Goal: Transaction & Acquisition: Purchase product/service

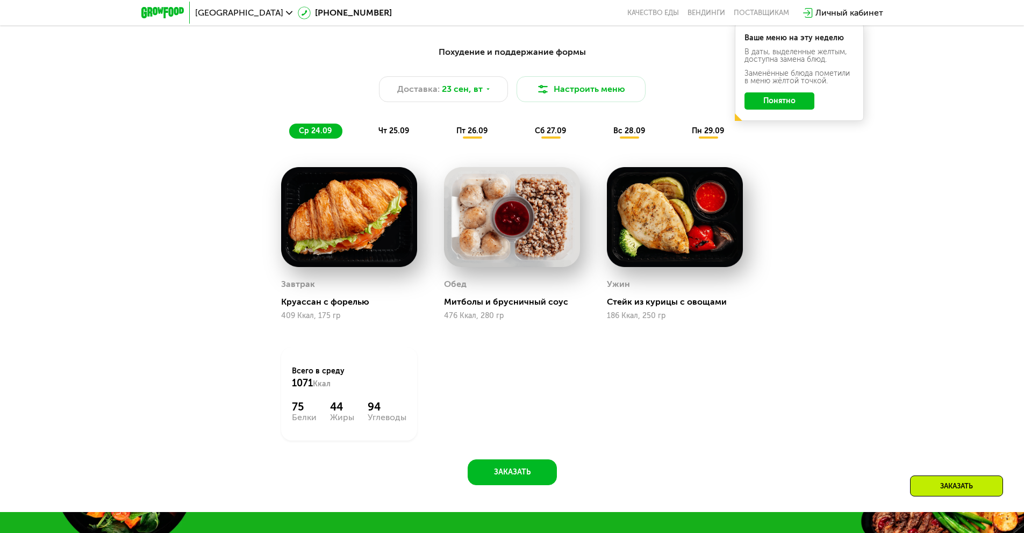
scroll to position [793, 0]
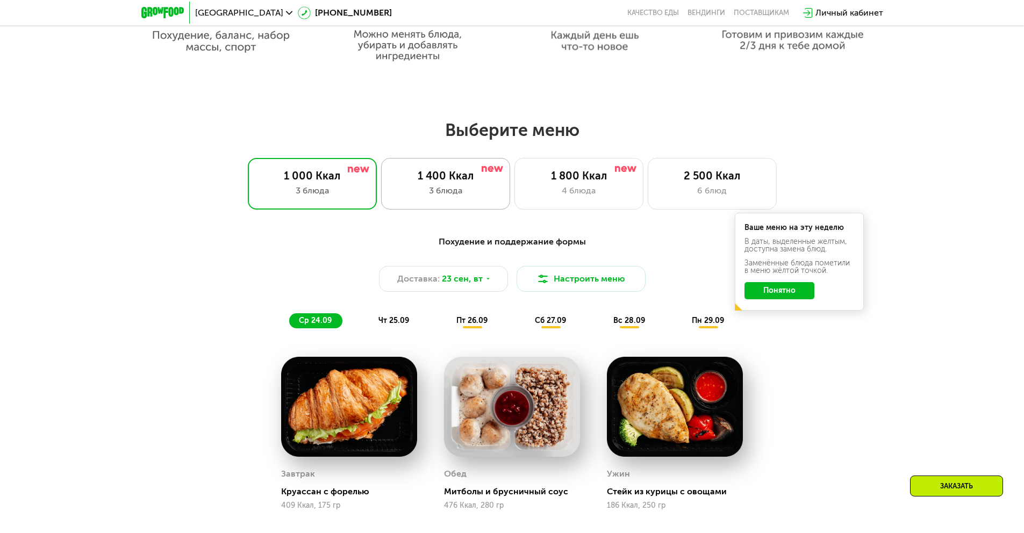
click at [462, 182] on div "1 400 Ккал" at bounding box center [445, 175] width 106 height 13
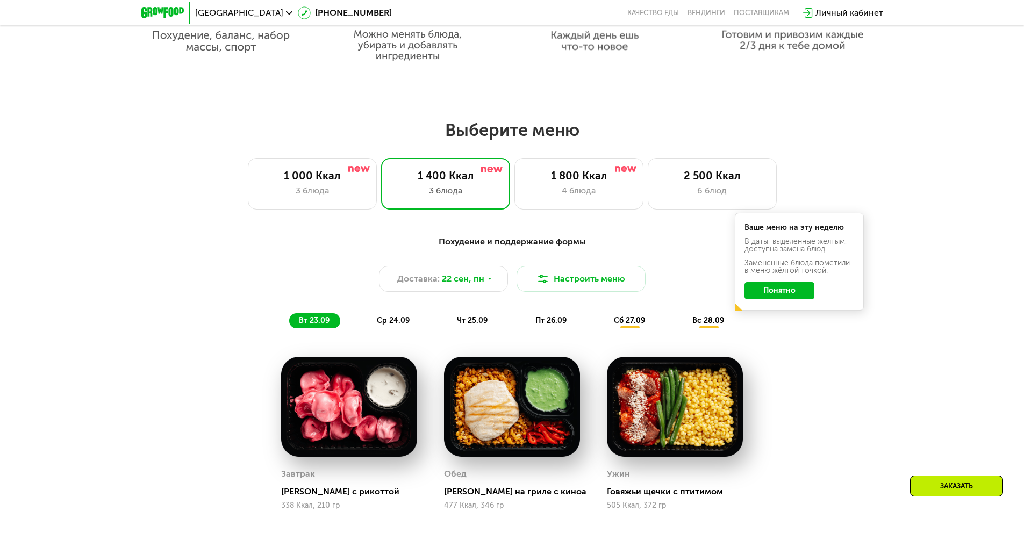
click at [788, 295] on button "Понятно" at bounding box center [779, 290] width 70 height 17
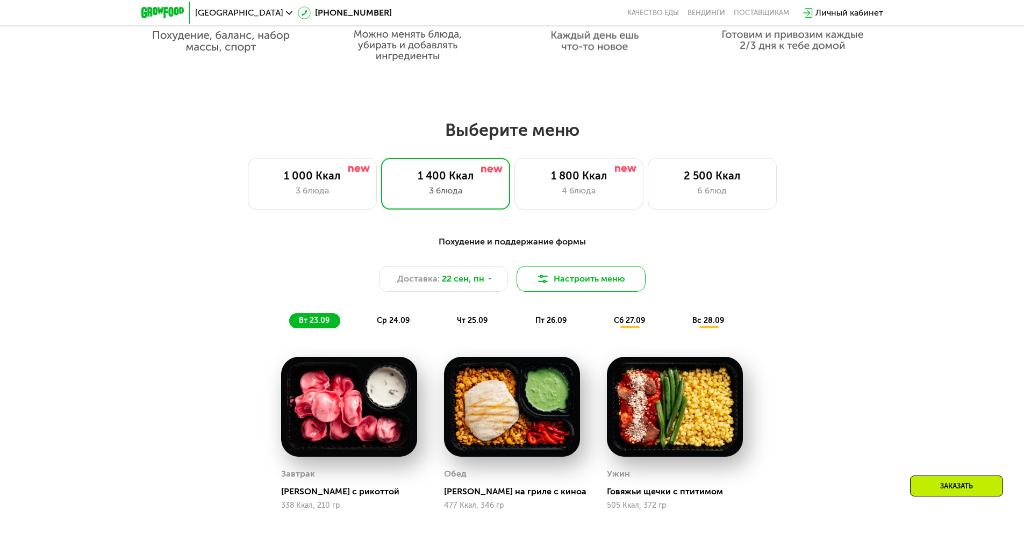
click at [585, 286] on button "Настроить меню" at bounding box center [581, 279] width 129 height 26
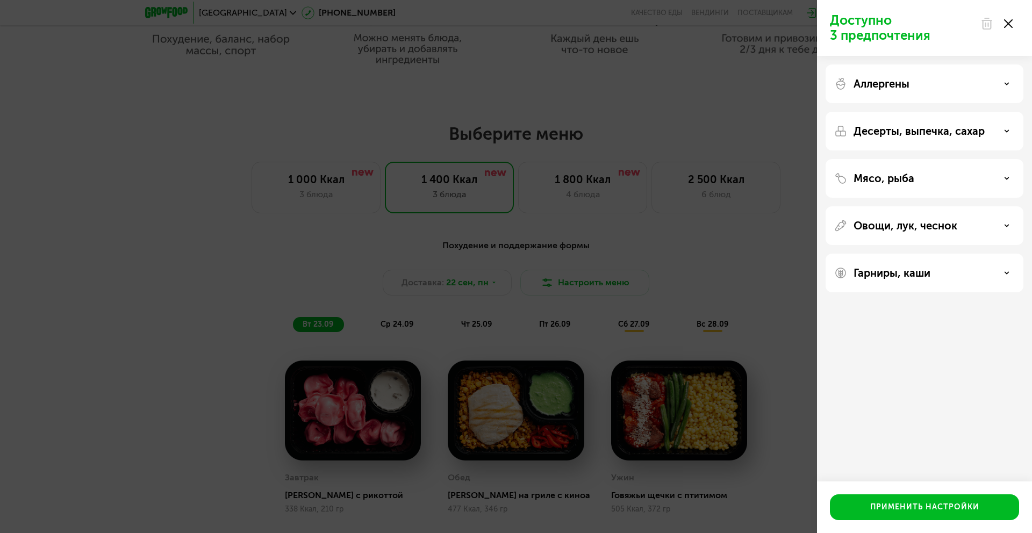
click at [715, 246] on div "Доступно 3 предпочтения Аллергены Десерты, выпечка, сахар Мясо, рыба Овощи, лук…" at bounding box center [516, 266] width 1032 height 533
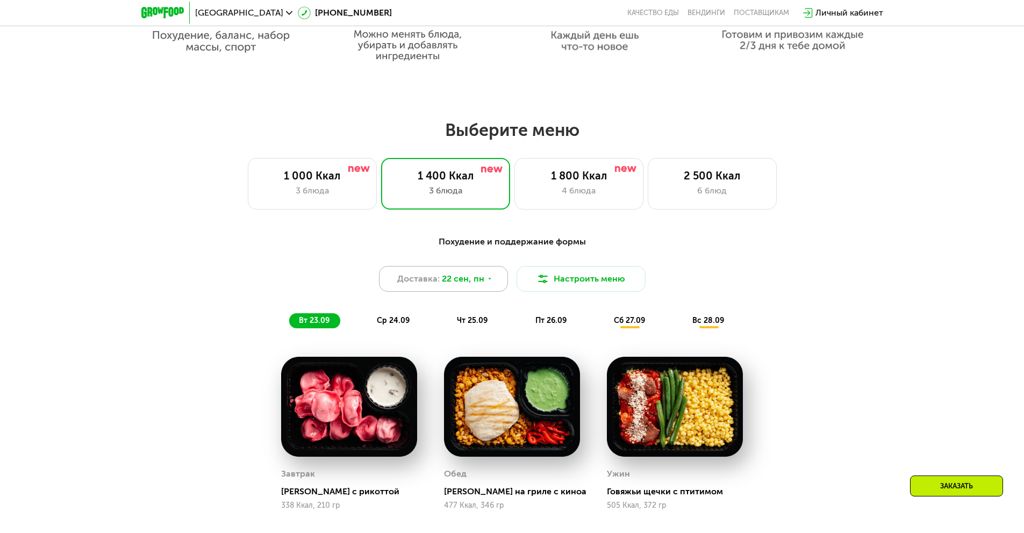
click at [431, 285] on span "Доставка:" at bounding box center [418, 278] width 42 height 13
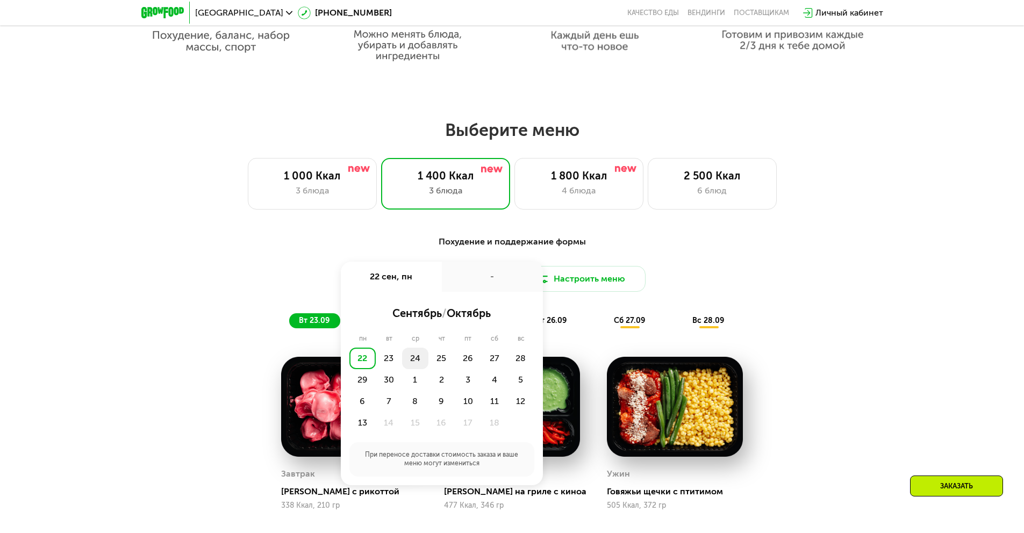
click at [424, 361] on div "24" at bounding box center [415, 358] width 26 height 21
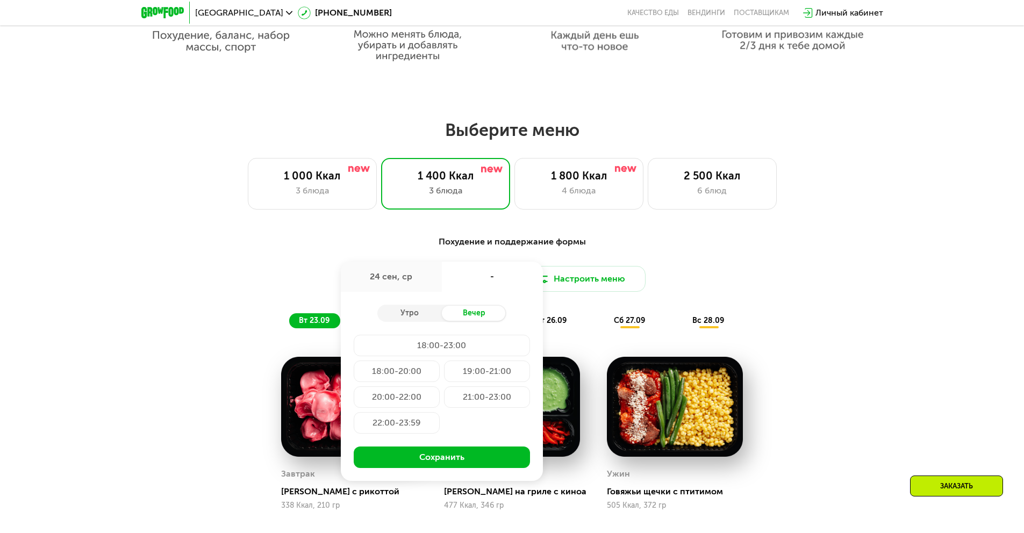
click at [493, 407] on div "21:00-23:00" at bounding box center [487, 396] width 86 height 21
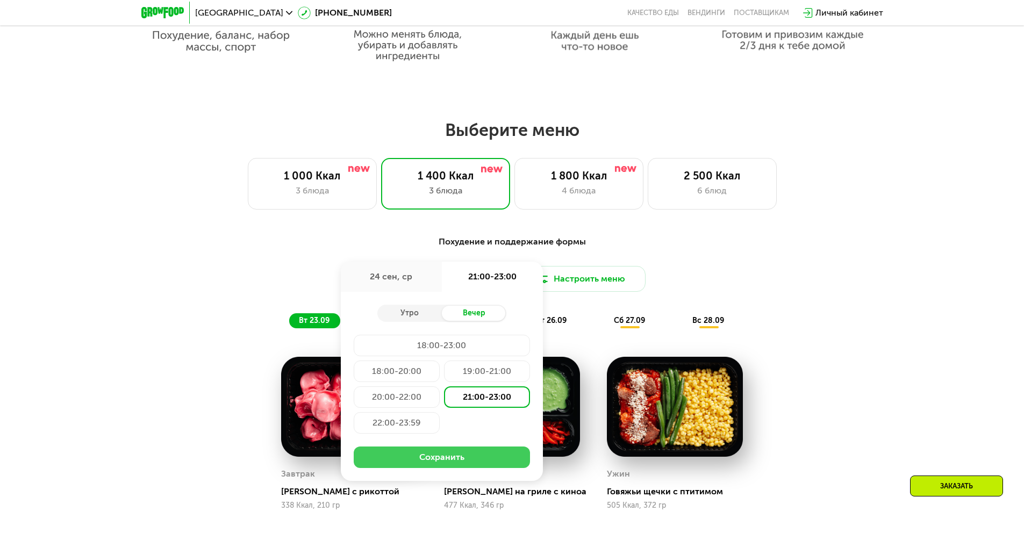
click at [458, 456] on button "Сохранить" at bounding box center [442, 457] width 176 height 21
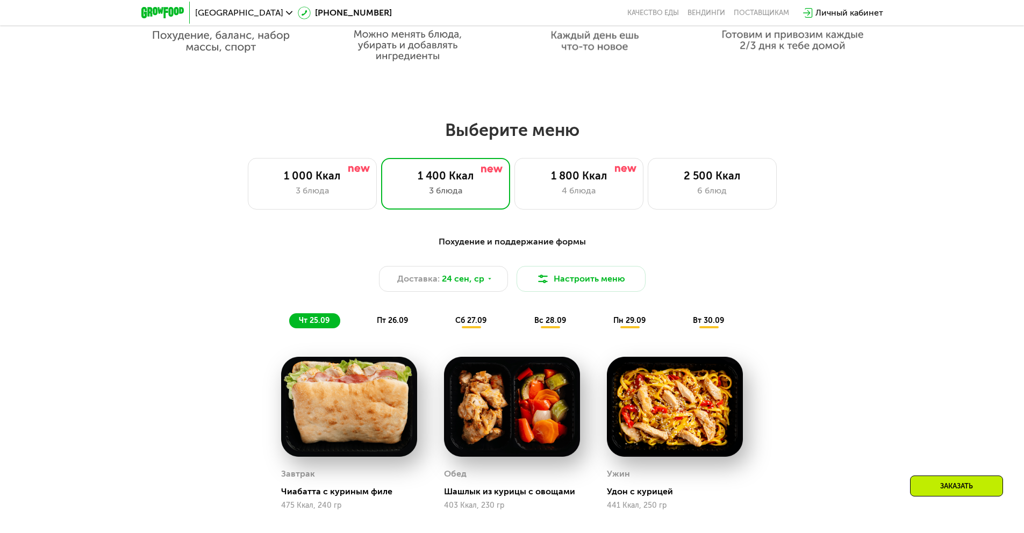
scroll to position [917, 0]
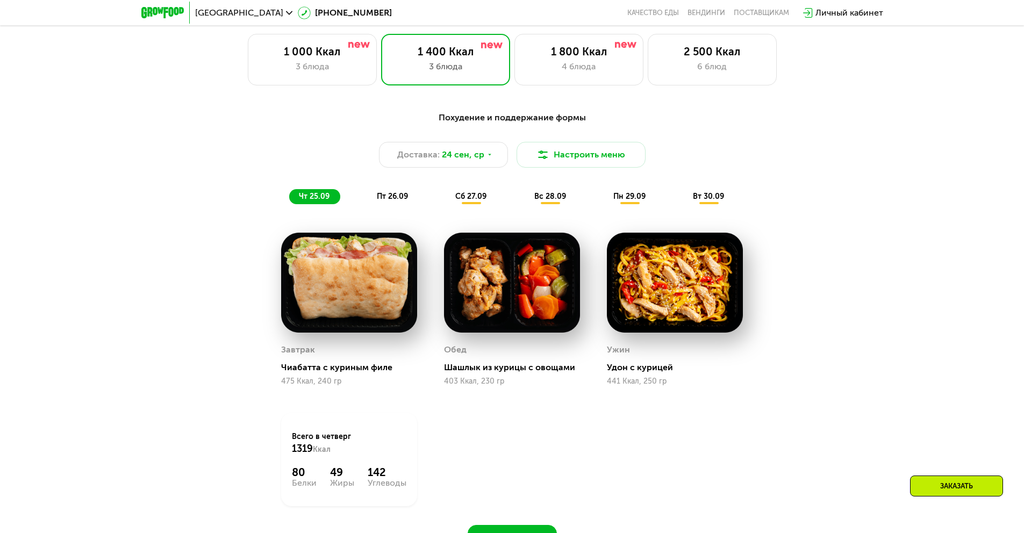
click at [402, 201] on span "пт 26.09" at bounding box center [392, 196] width 31 height 9
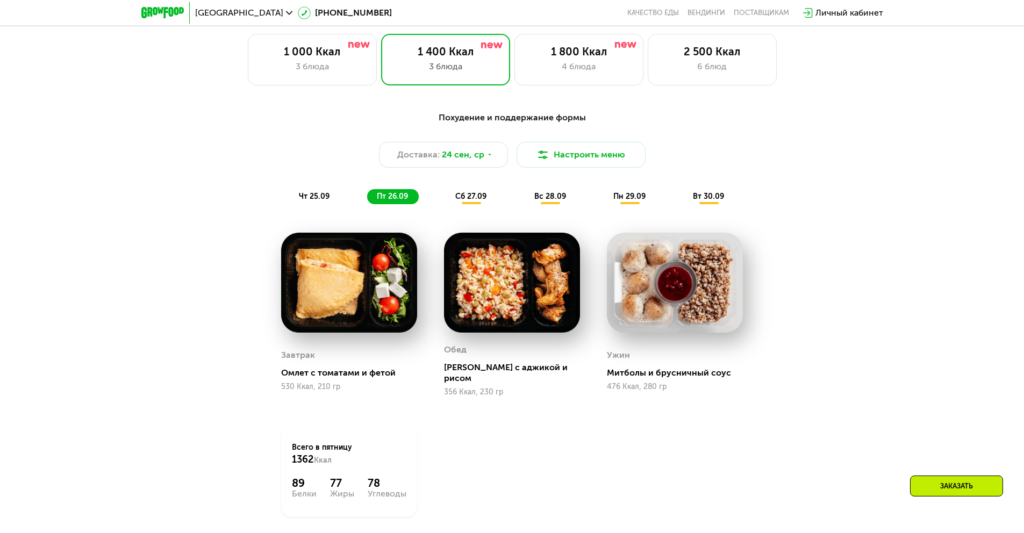
click at [475, 200] on span "сб 27.09" at bounding box center [470, 196] width 31 height 9
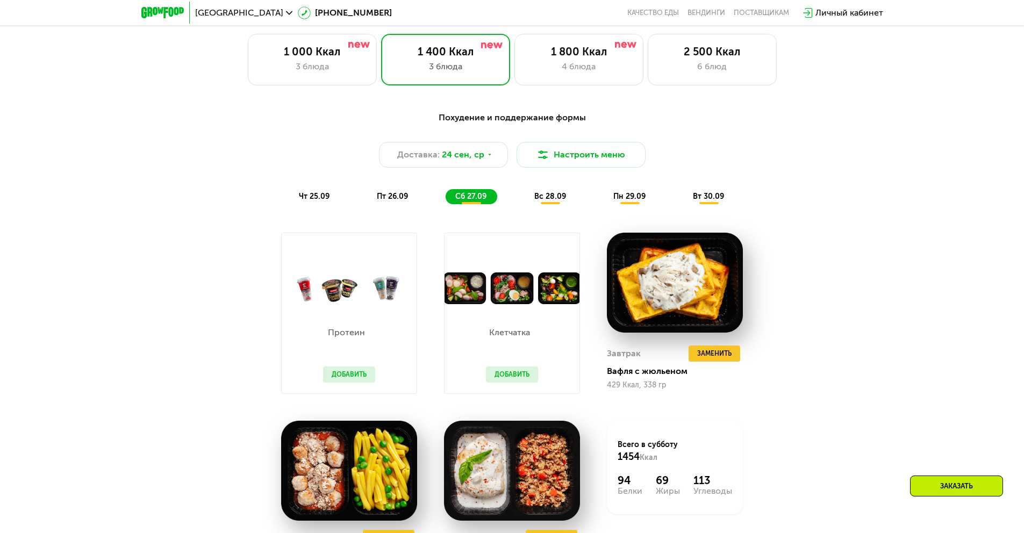
click at [325, 201] on span "чт 25.09" at bounding box center [314, 196] width 31 height 9
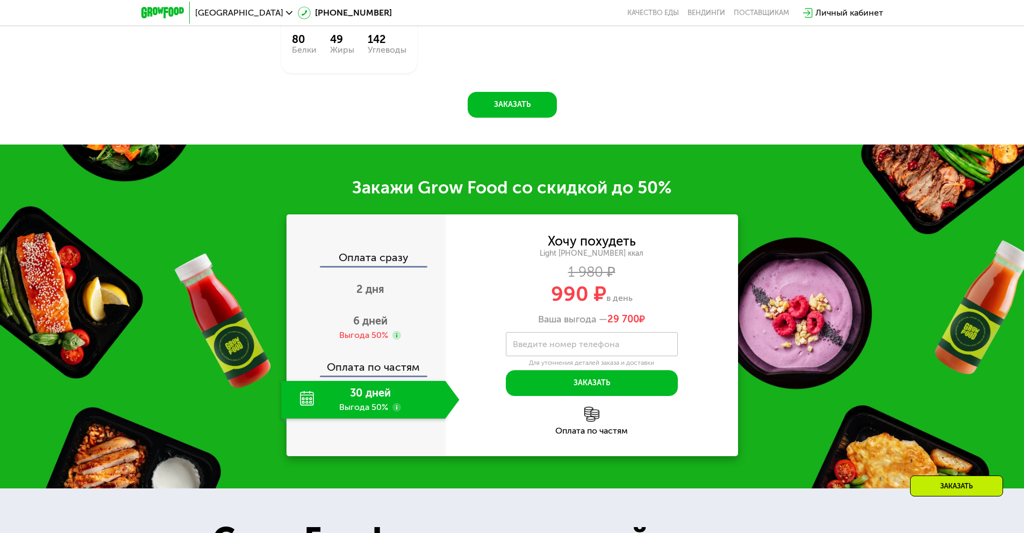
scroll to position [1340, 0]
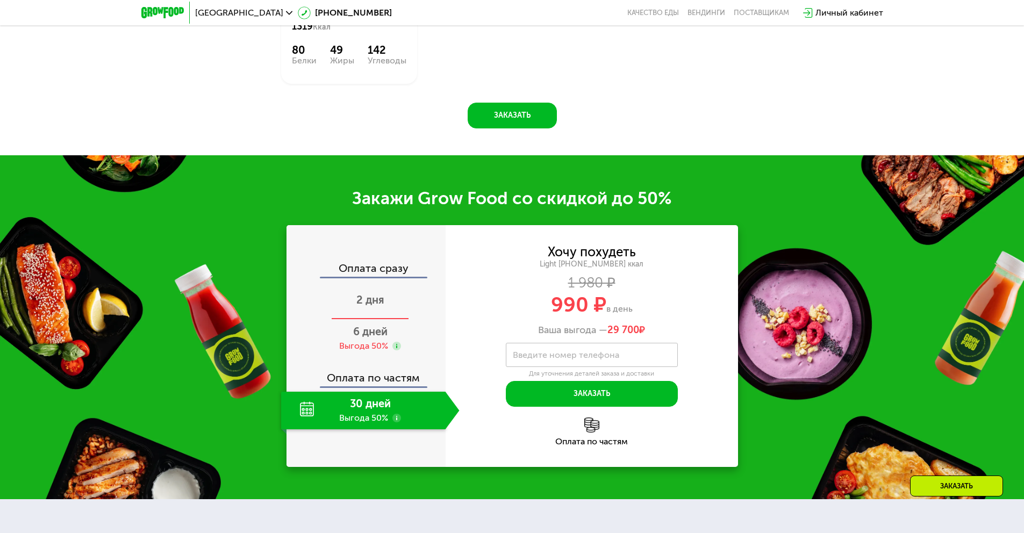
click at [364, 303] on span "2 дня" at bounding box center [370, 299] width 28 height 13
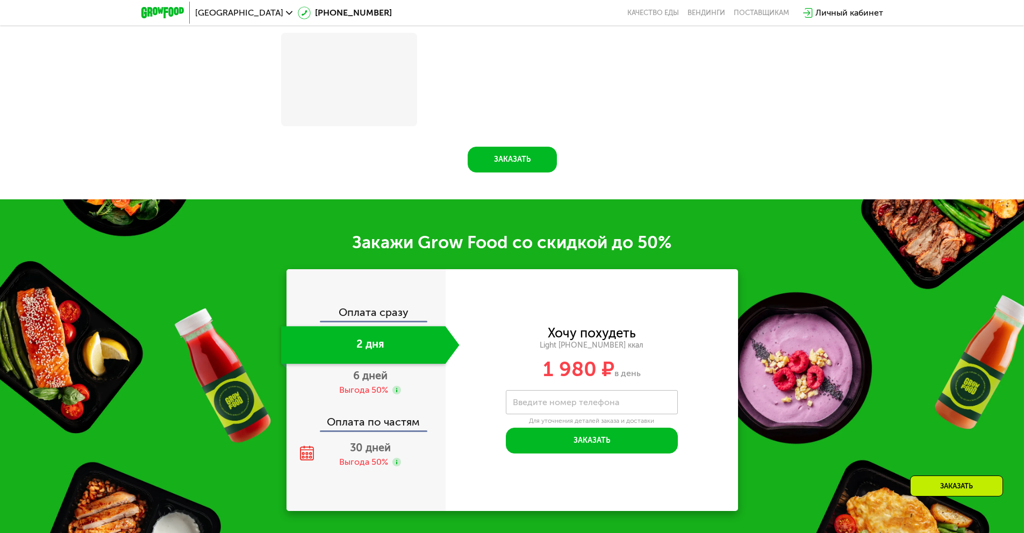
scroll to position [1383, 0]
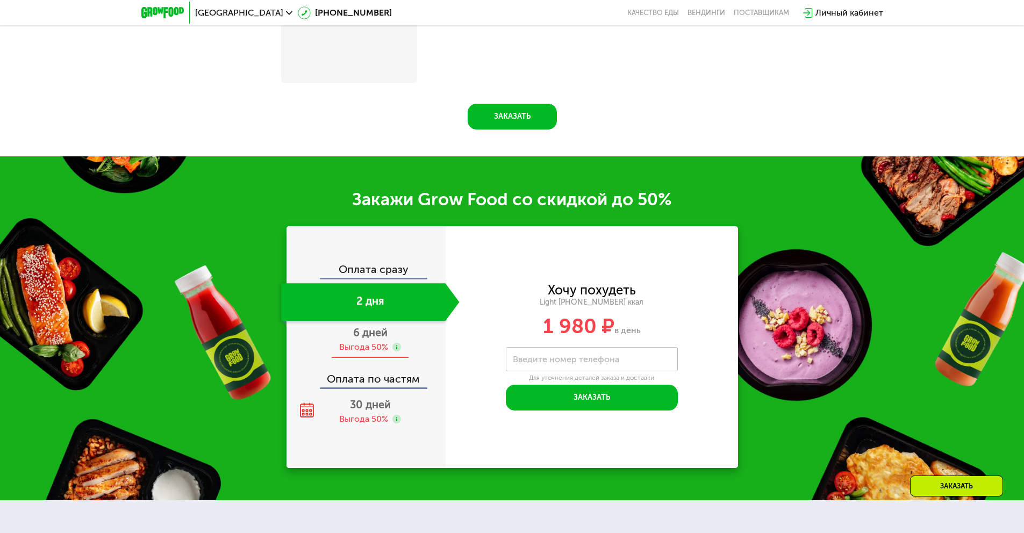
click at [379, 339] on span "6 дней" at bounding box center [370, 332] width 34 height 13
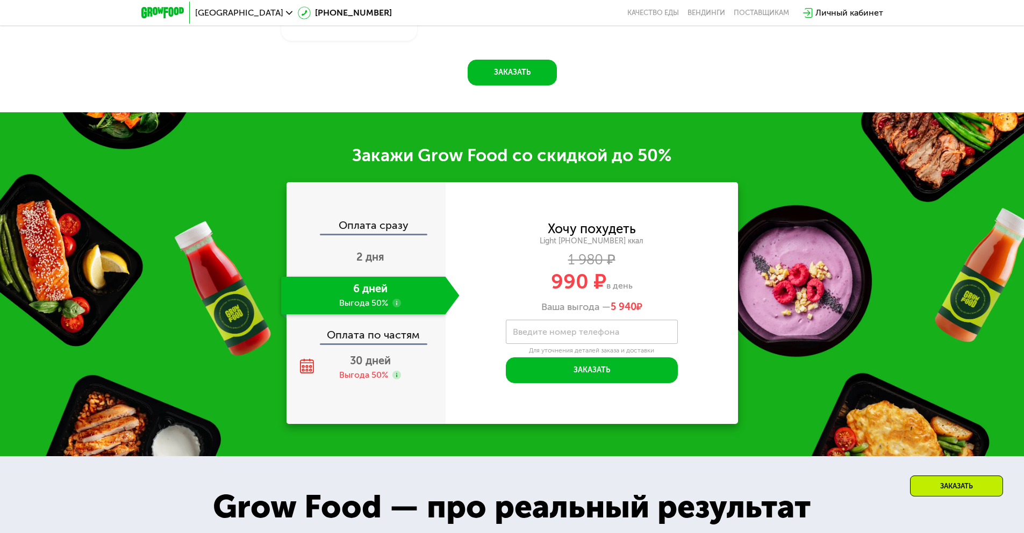
scroll to position [1340, 0]
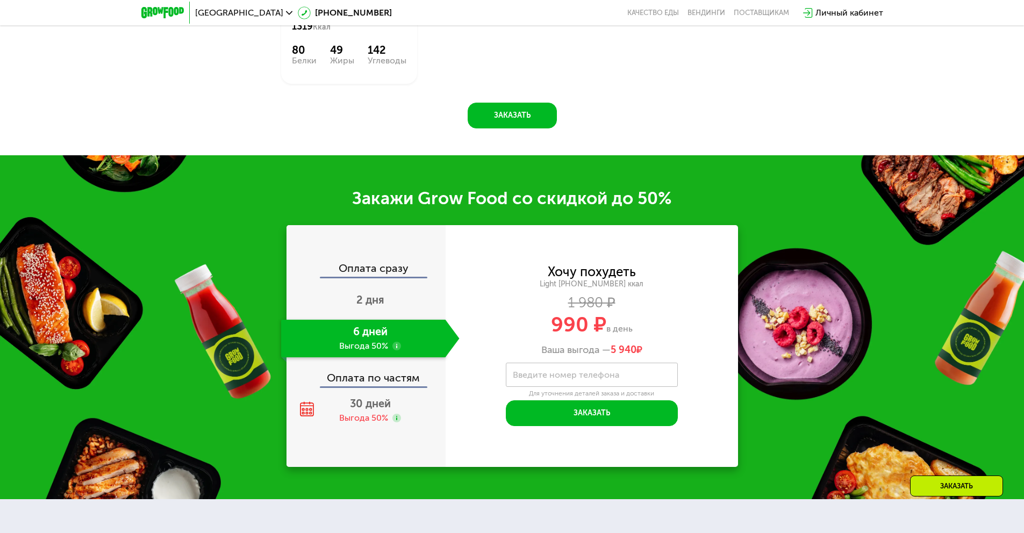
click at [390, 372] on div "Оплата по частям" at bounding box center [367, 374] width 158 height 25
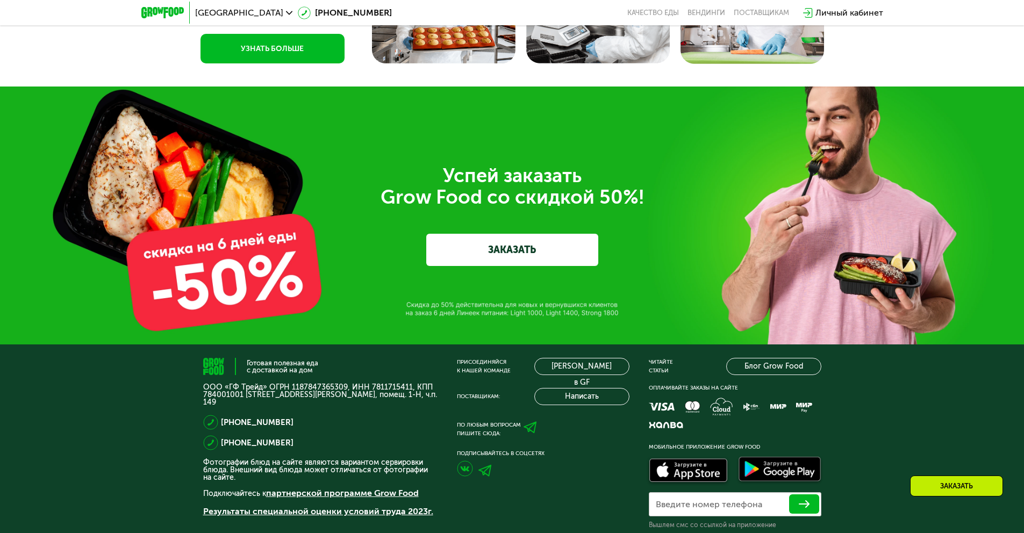
scroll to position [3649, 0]
